Goal: Complete application form: Complete application form

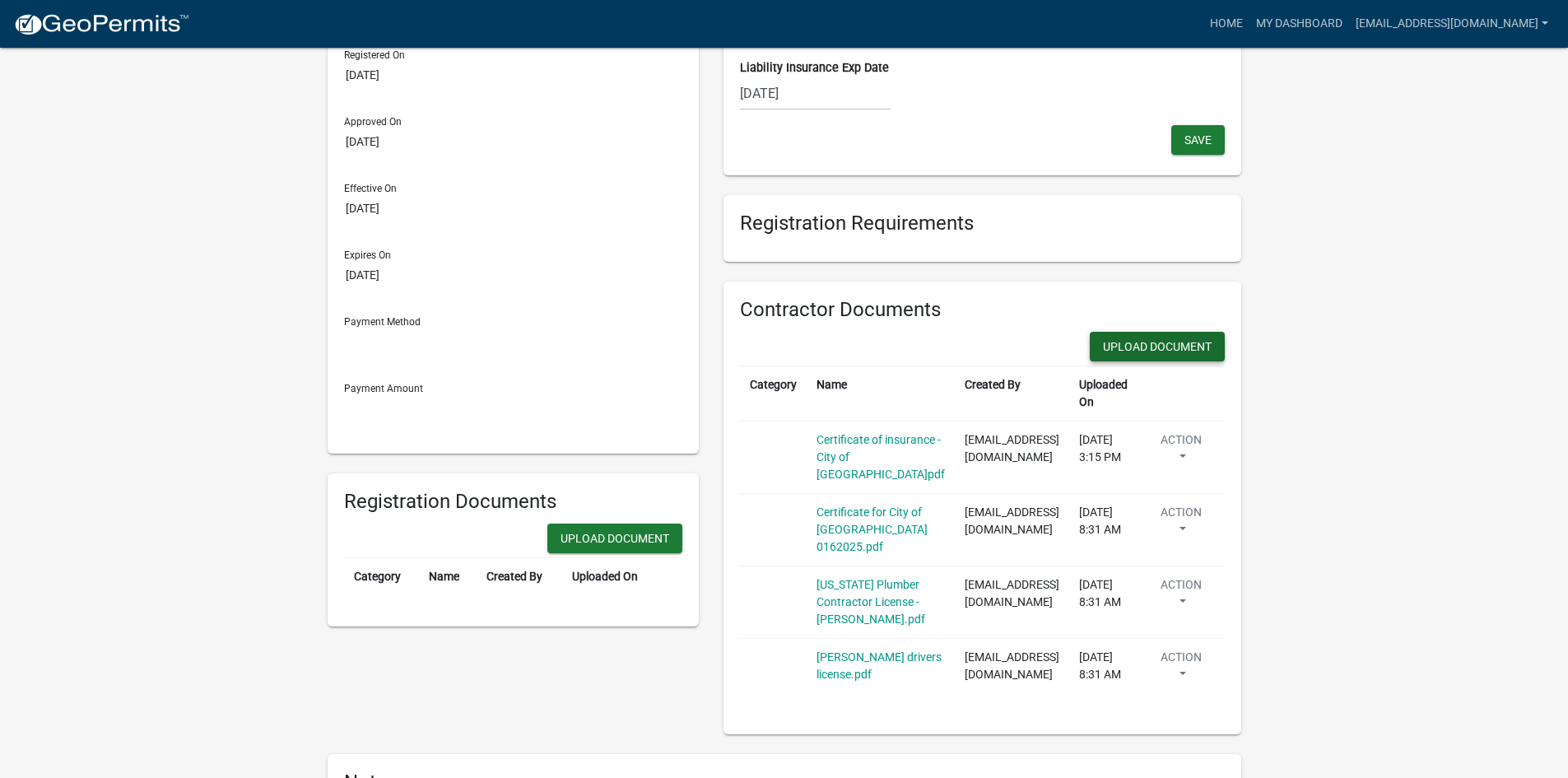
scroll to position [165, 0]
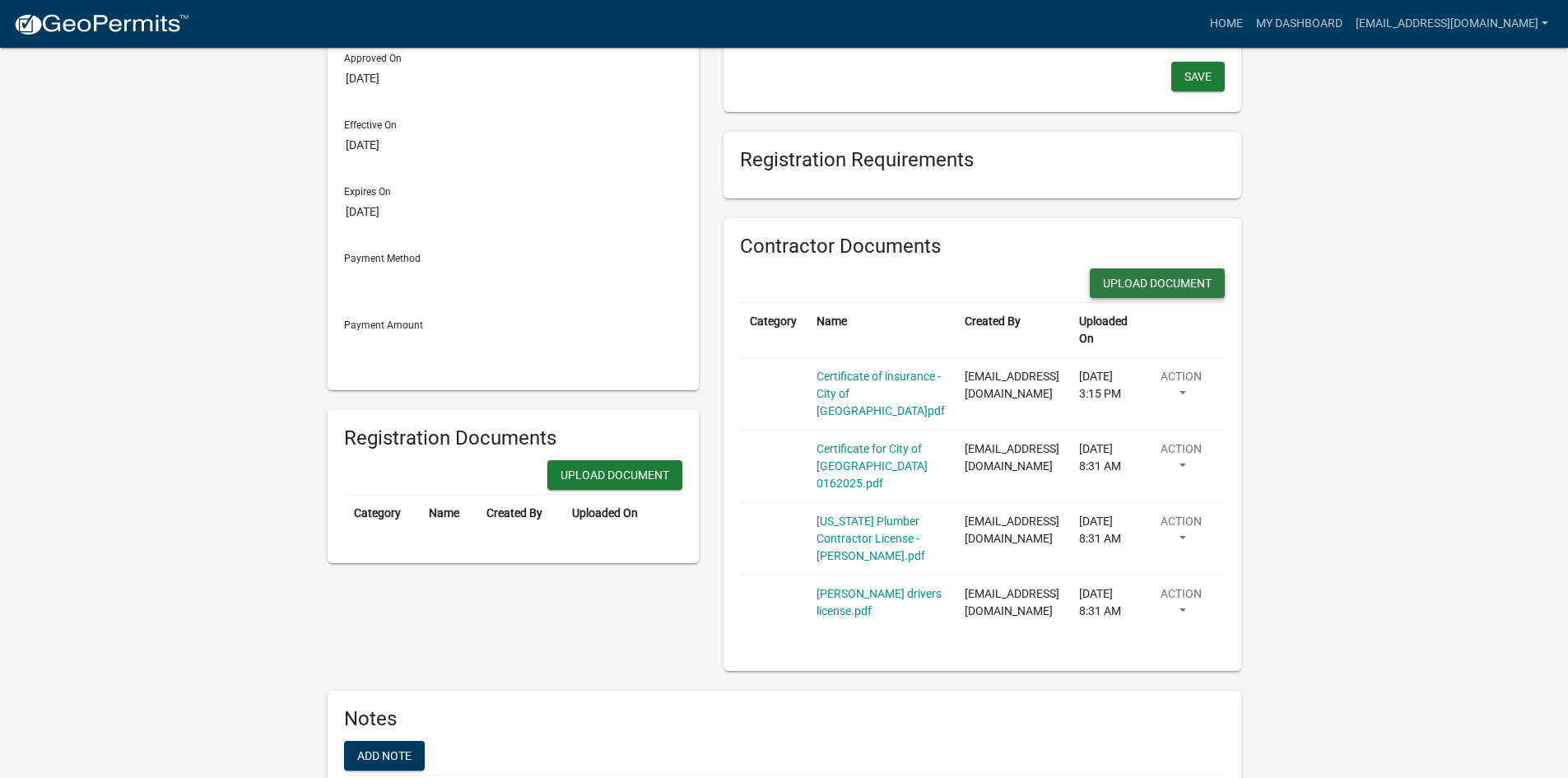
click at [682, 461] on button "Upload Document" at bounding box center [614, 475] width 135 height 30
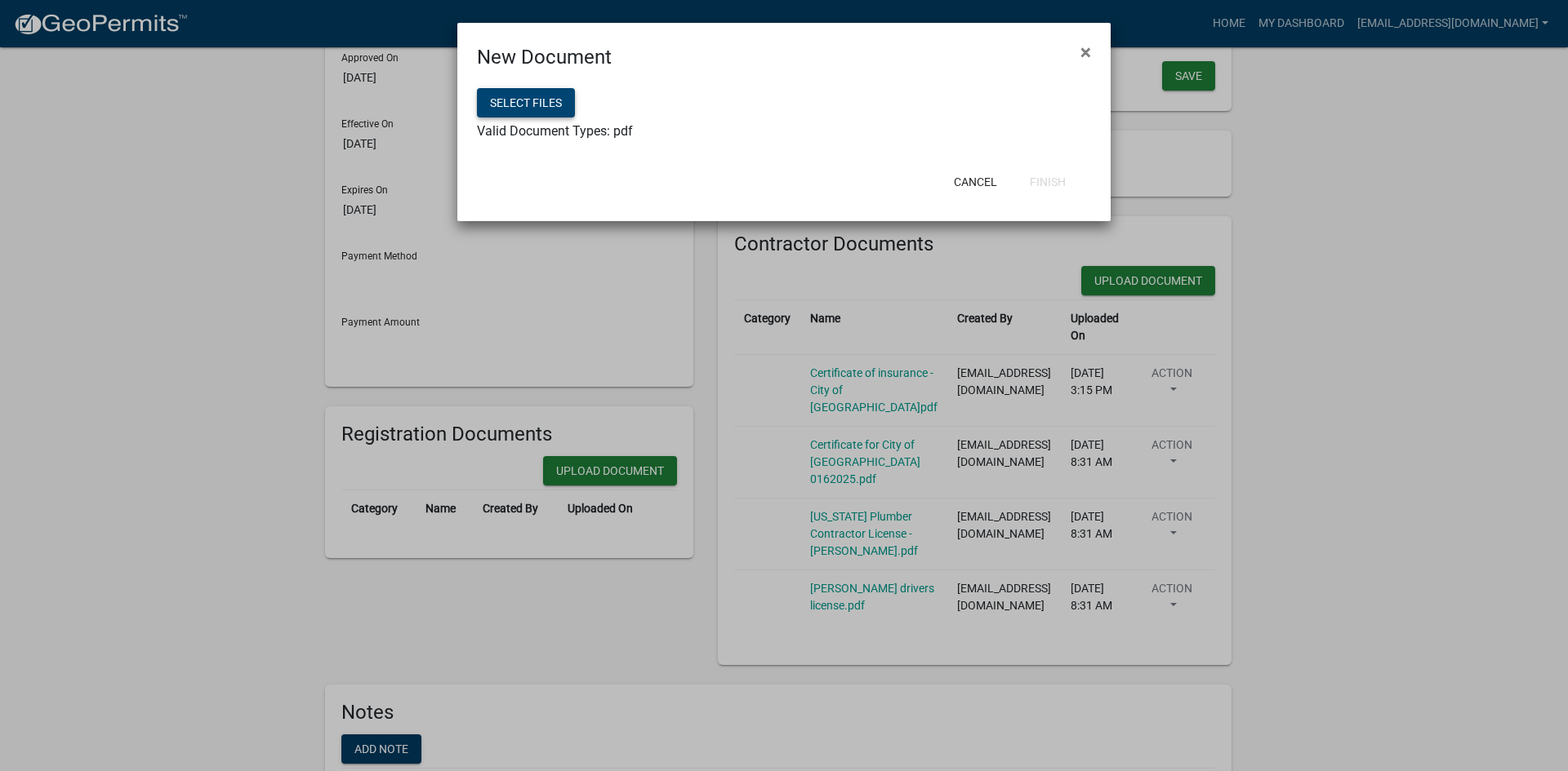
click at [510, 103] on button "Select files" at bounding box center [526, 103] width 98 height 29
click at [555, 108] on button "Select files" at bounding box center [526, 103] width 98 height 29
click at [1056, 182] on button "Finish" at bounding box center [1048, 182] width 62 height 29
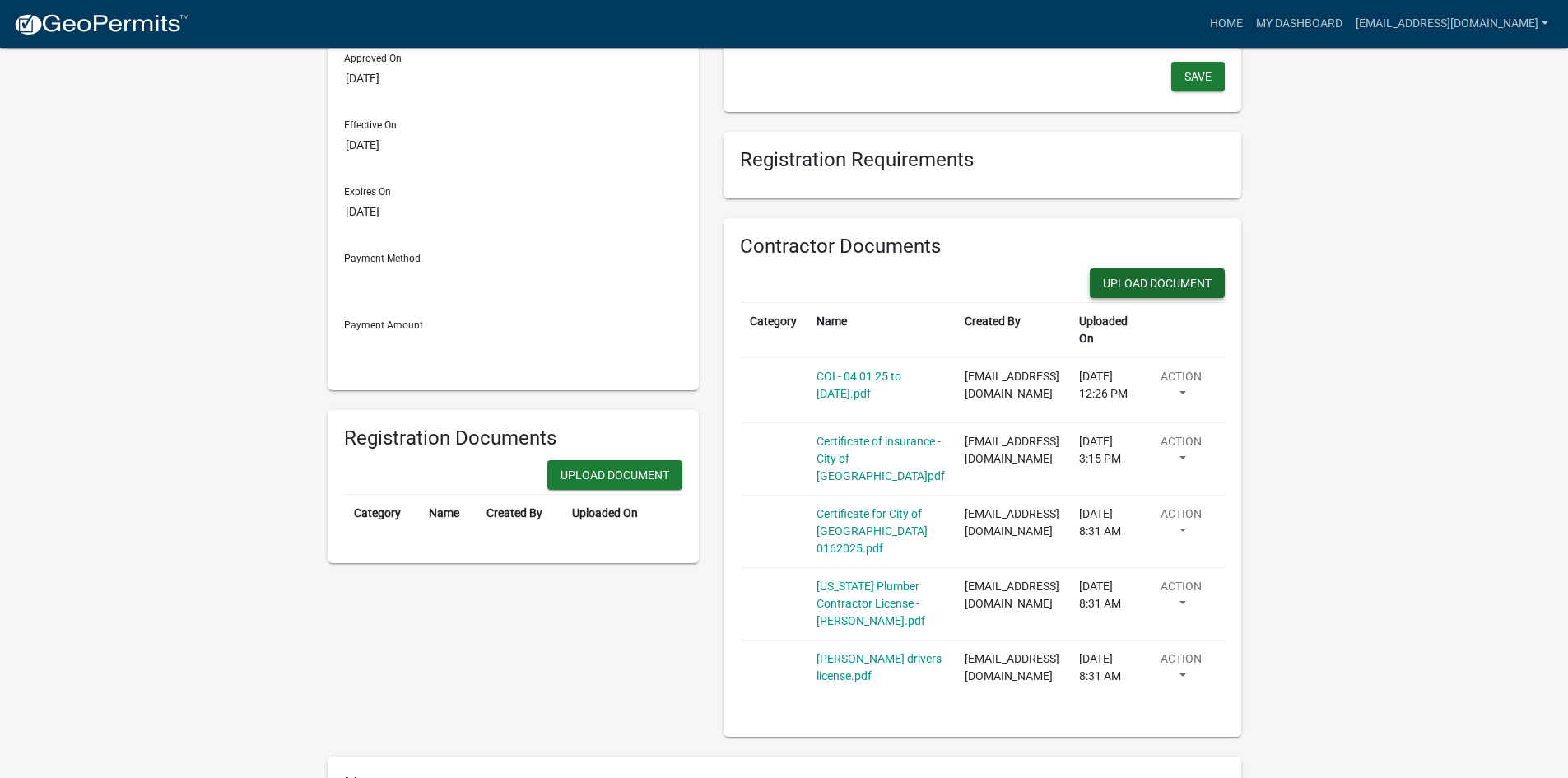
click at [682, 461] on button "Upload Document" at bounding box center [614, 475] width 135 height 30
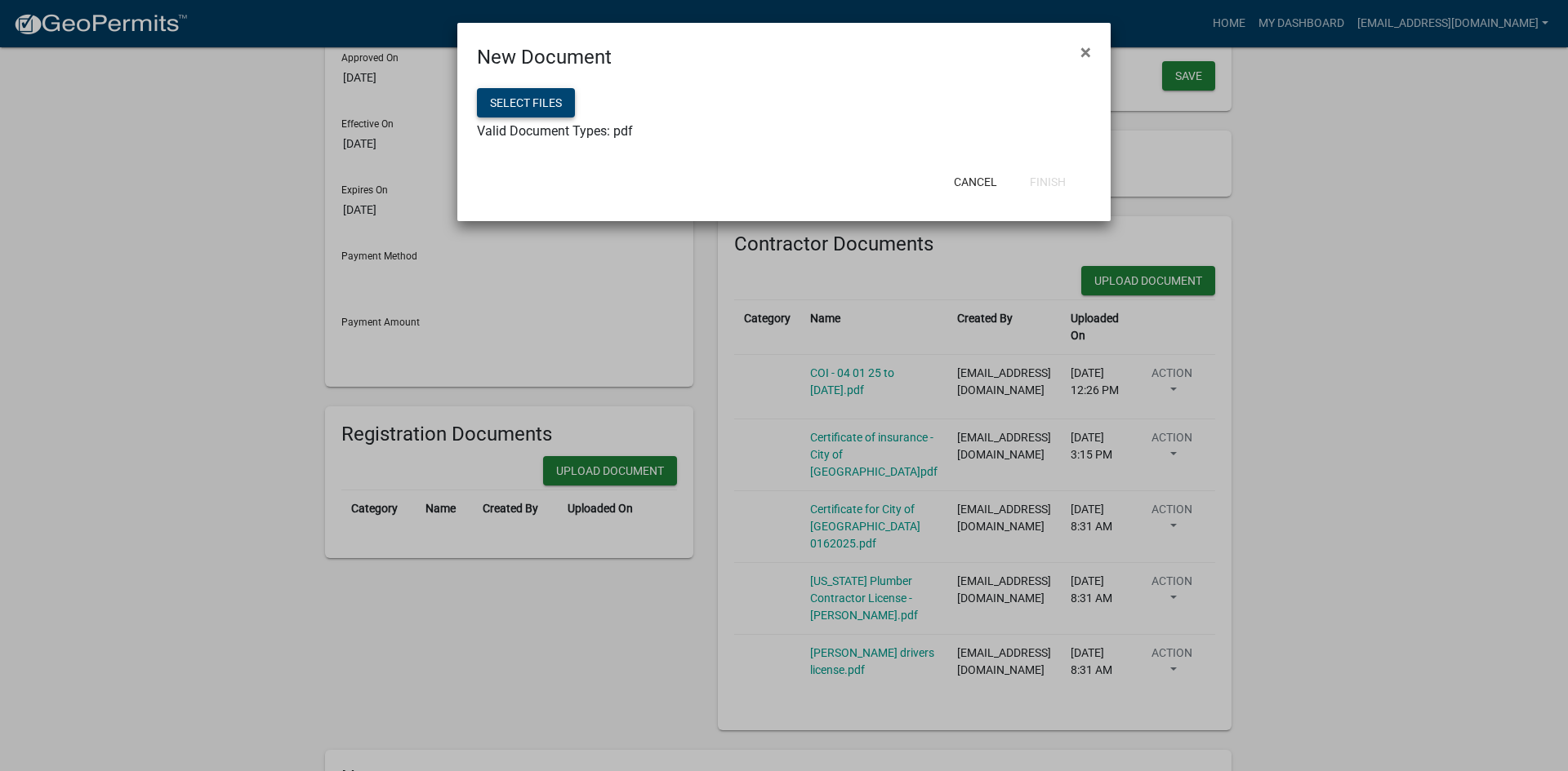
click at [541, 103] on button "Select files" at bounding box center [526, 103] width 98 height 29
click at [1039, 177] on button "Finish" at bounding box center [1048, 182] width 62 height 29
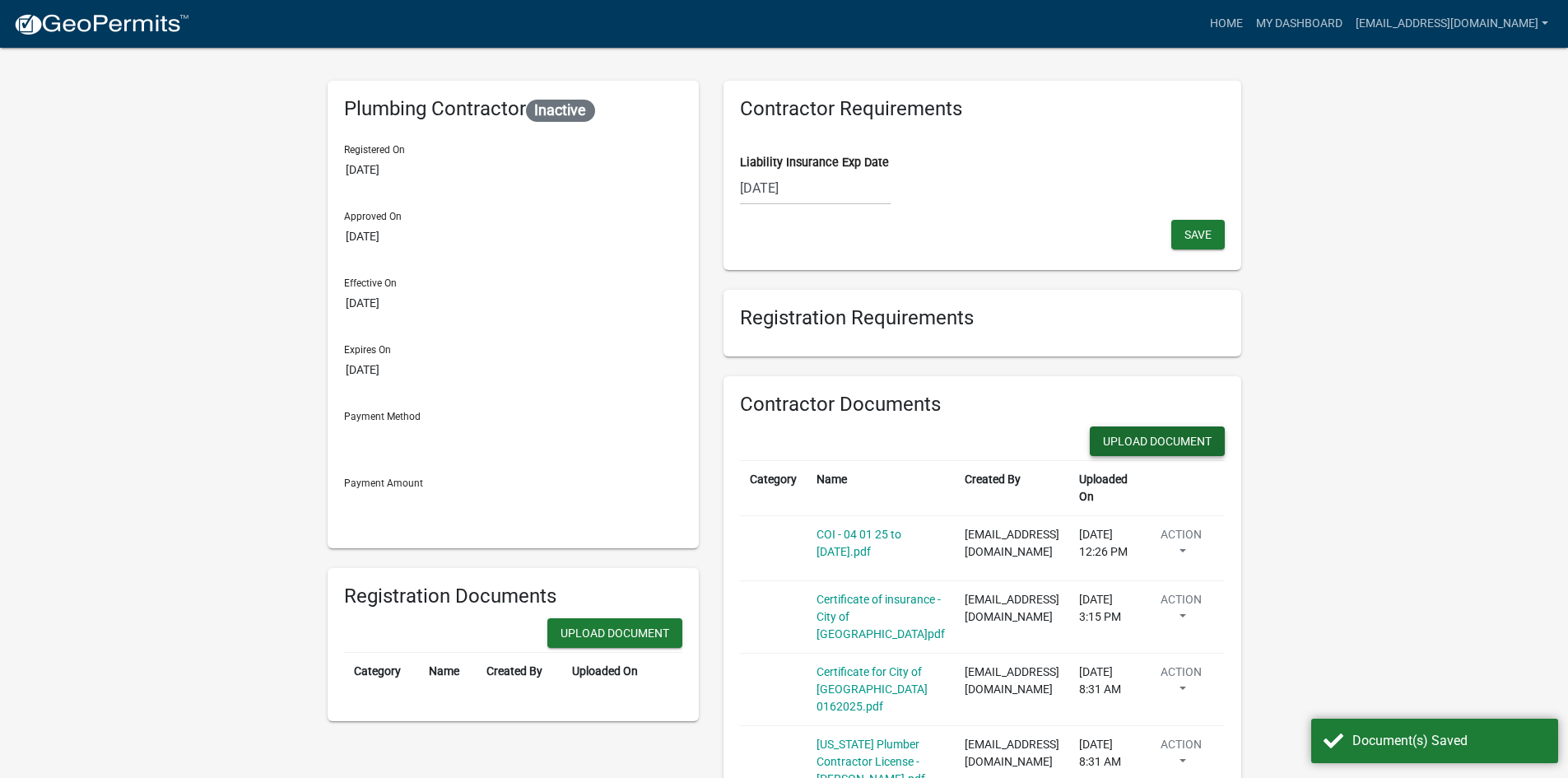
scroll to position [0, 0]
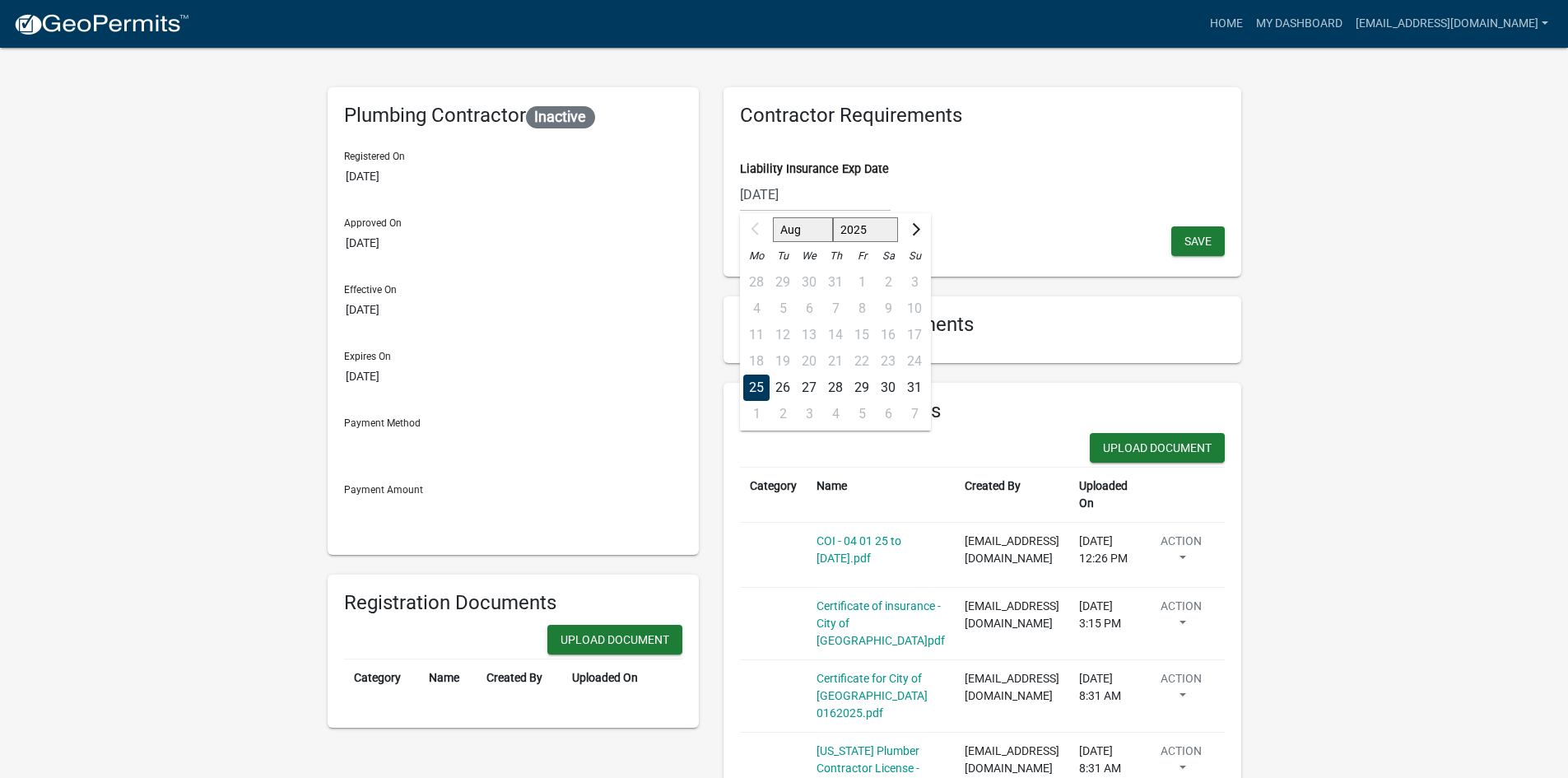
click at [829, 197] on div "[DATE] Aug Sep Oct Nov [DATE] 2026 2027 2028 2029 2030 2031 2032 2033 2034 2035…" at bounding box center [815, 195] width 150 height 34
click at [924, 225] on button "Next month" at bounding box center [914, 230] width 20 height 26
click at [924, 226] on button "Next month" at bounding box center [914, 230] width 20 height 26
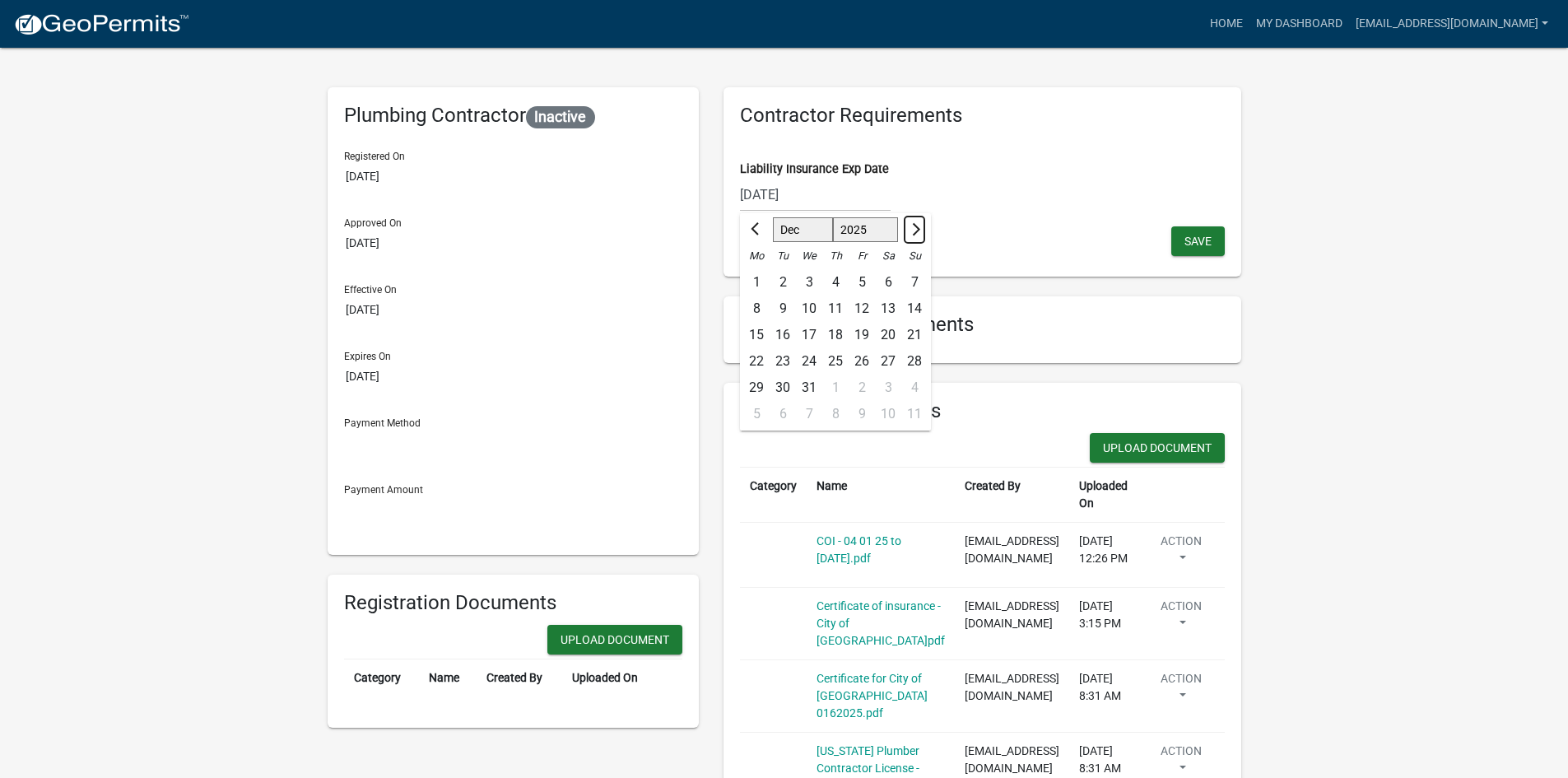
click at [924, 226] on button "Next month" at bounding box center [914, 230] width 20 height 26
select select "1"
select select "2026"
click at [924, 226] on button "Next month" at bounding box center [914, 230] width 20 height 26
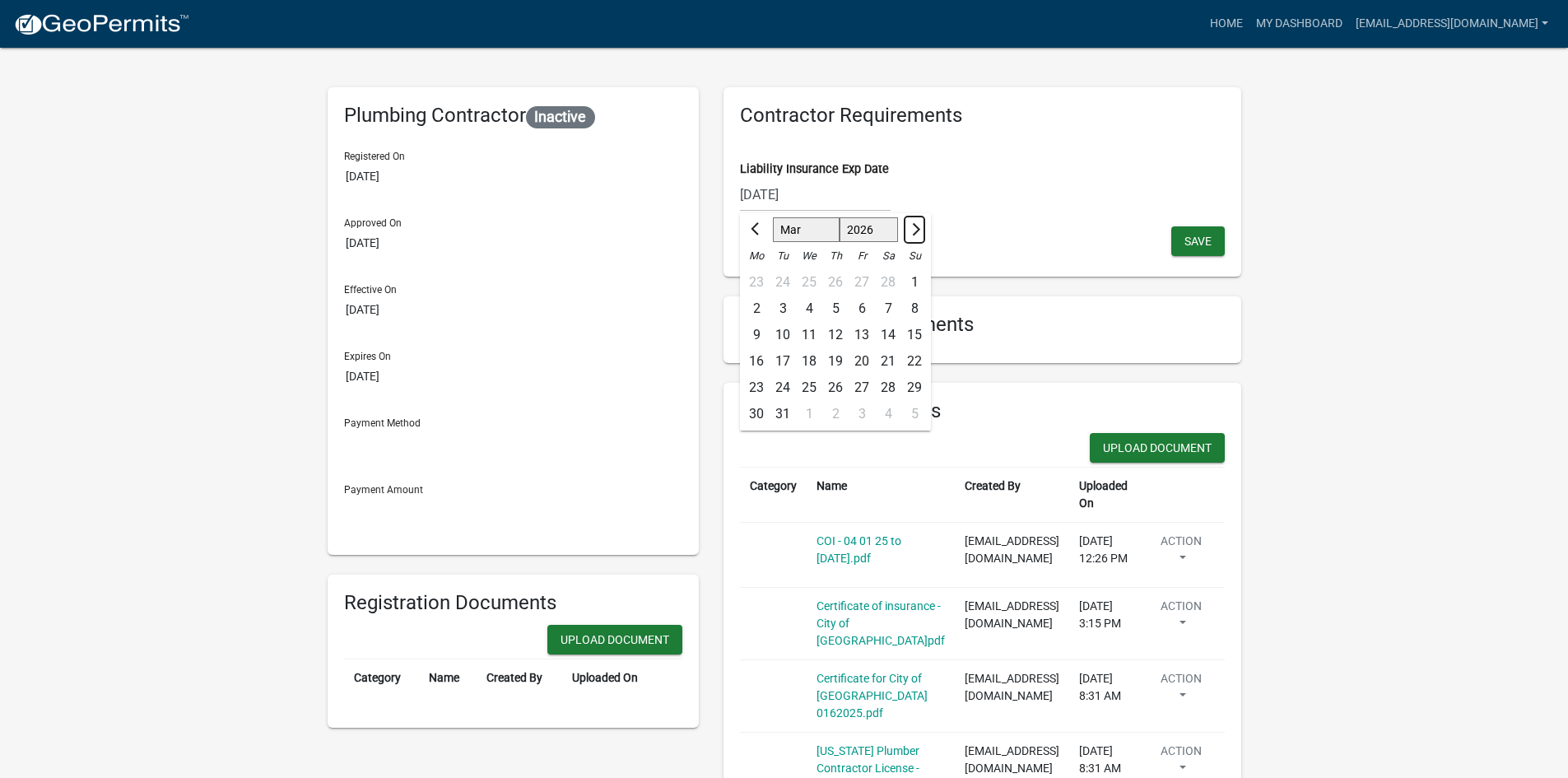
click at [924, 226] on button "Next month" at bounding box center [914, 230] width 20 height 26
select select "4"
click at [816, 329] on div "15" at bounding box center [809, 335] width 26 height 26
type input "[DATE]"
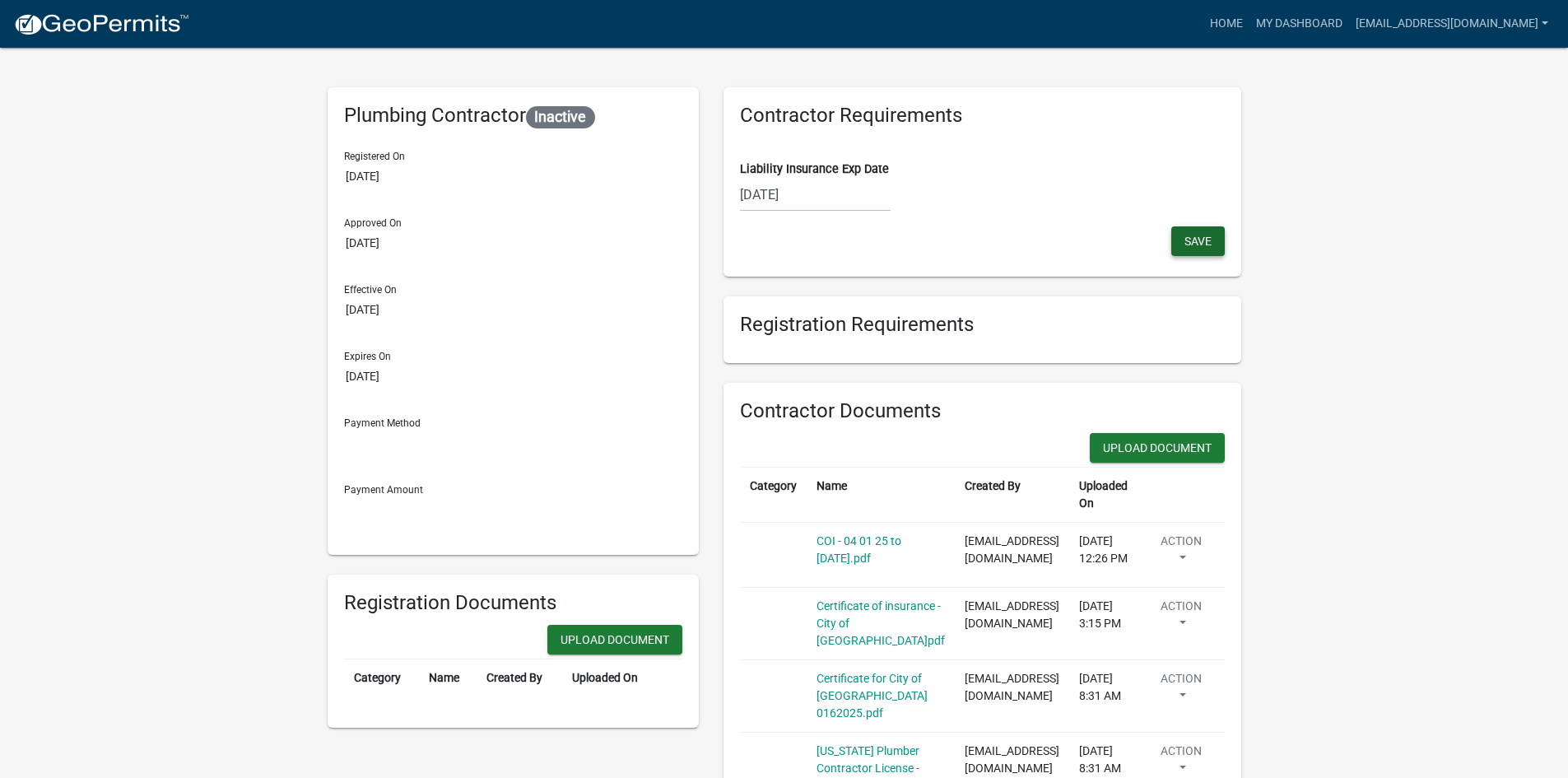
click at [1200, 235] on span "Save" at bounding box center [1198, 241] width 27 height 13
